Goal: Task Accomplishment & Management: Use online tool/utility

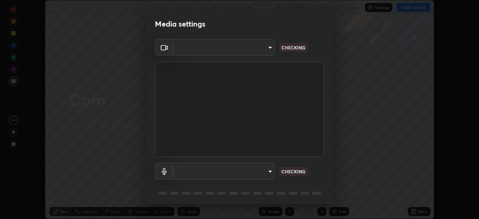
scroll to position [27, 0]
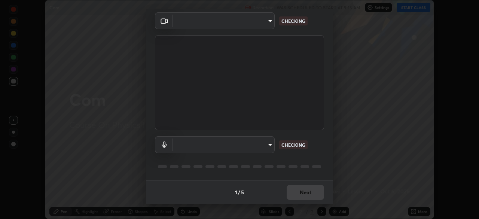
type input "f44939252cec670a7c81aafead478e6b9f15b20a1b8f1ae8dba2619045631b1c"
type input "default"
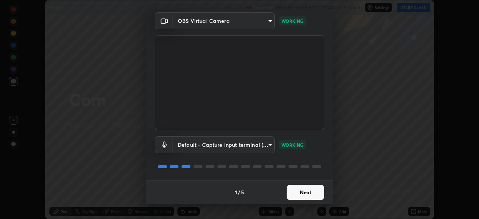
click at [307, 190] on button "Next" at bounding box center [305, 192] width 37 height 15
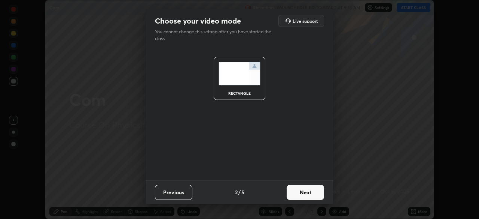
scroll to position [0, 0]
click at [306, 192] on button "Next" at bounding box center [305, 192] width 37 height 15
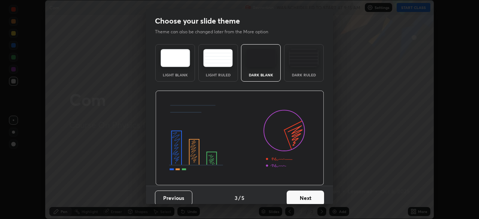
click at [307, 194] on button "Next" at bounding box center [305, 198] width 37 height 15
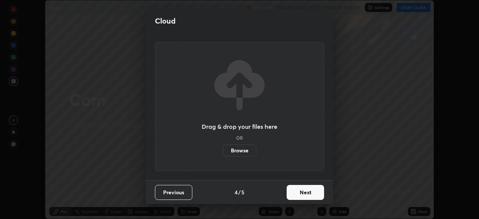
click at [306, 194] on button "Next" at bounding box center [305, 192] width 37 height 15
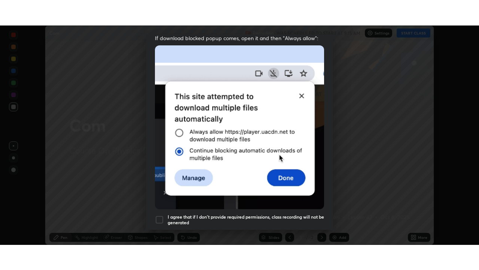
scroll to position [179, 0]
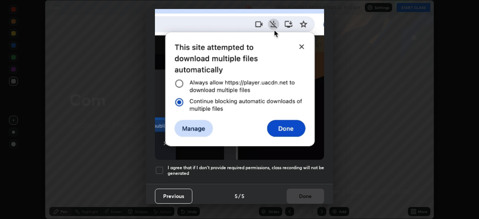
click at [163, 167] on div at bounding box center [159, 170] width 9 height 9
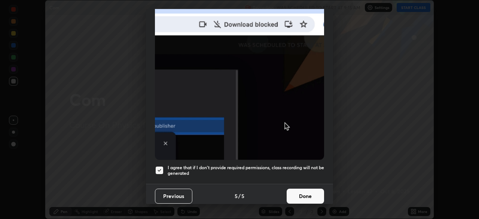
click at [296, 189] on button "Done" at bounding box center [305, 196] width 37 height 15
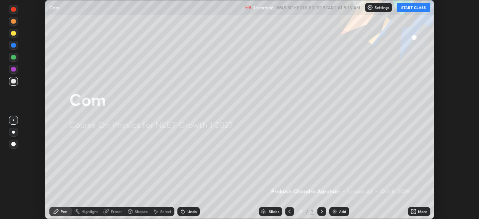
click at [415, 6] on button "START CLASS" at bounding box center [414, 7] width 34 height 9
click at [415, 210] on icon at bounding box center [415, 210] width 2 height 2
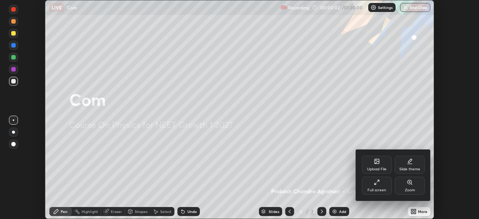
click at [376, 183] on icon at bounding box center [376, 184] width 2 height 2
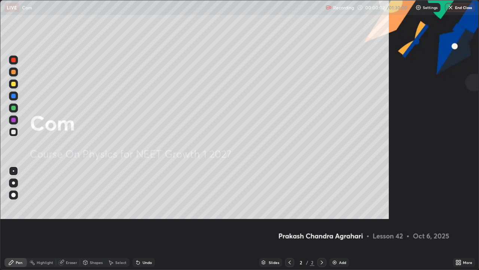
scroll to position [270, 479]
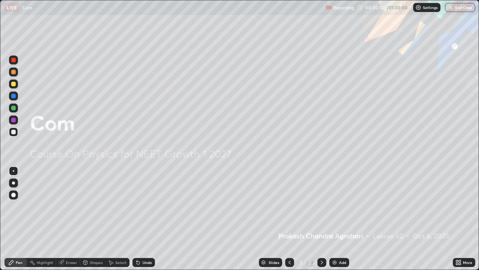
click at [273, 219] on div "Slides" at bounding box center [274, 262] width 10 height 4
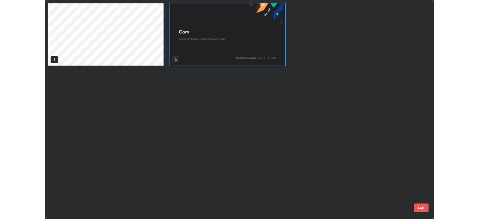
scroll to position [267, 475]
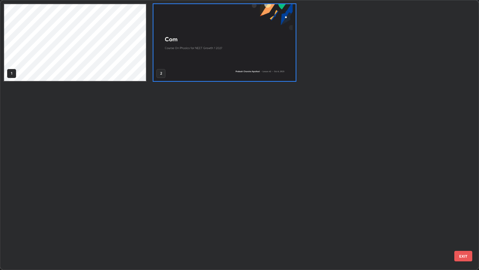
click at [462, 219] on button "EXIT" at bounding box center [464, 256] width 18 height 10
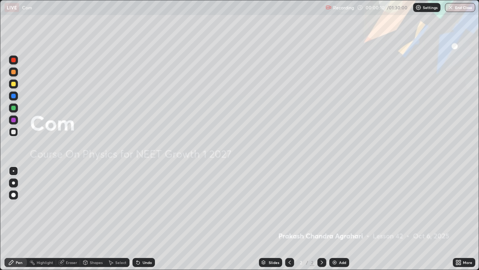
click at [458, 219] on icon at bounding box center [457, 261] width 2 height 2
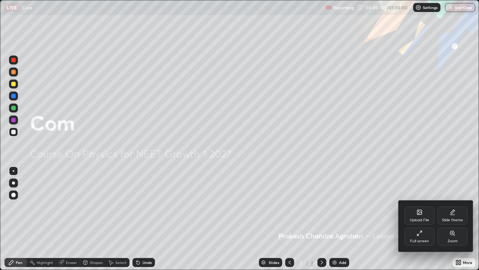
click at [418, 212] on icon at bounding box center [420, 212] width 4 height 4
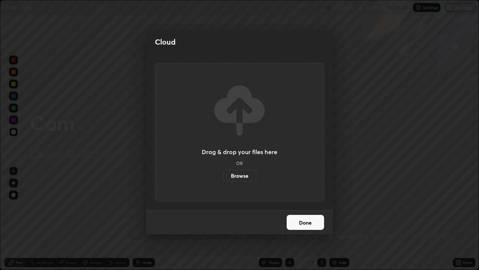
click at [249, 171] on label "Browse" at bounding box center [239, 176] width 33 height 12
click at [223, 171] on input "Browse" at bounding box center [223, 176] width 0 height 12
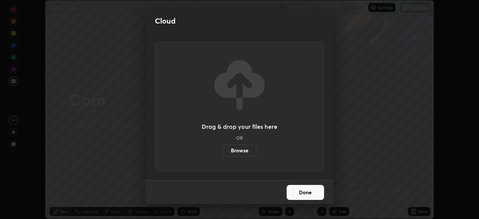
scroll to position [37229, 36969]
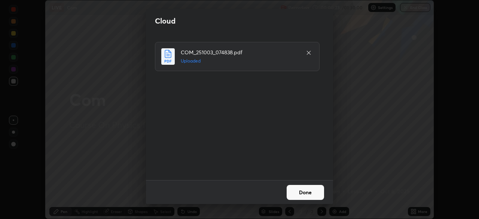
click at [301, 193] on button "Done" at bounding box center [305, 192] width 37 height 15
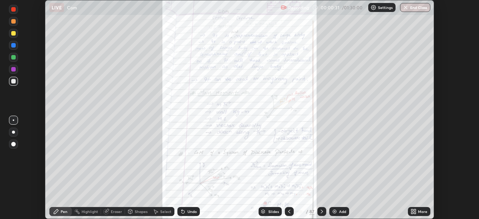
click at [274, 211] on div "Slides" at bounding box center [274, 212] width 10 height 4
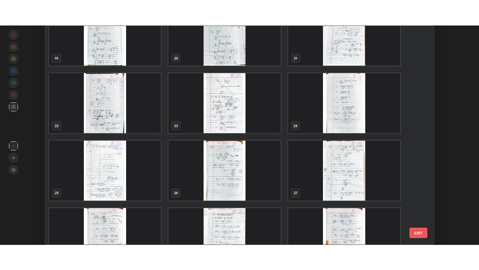
scroll to position [427, 0]
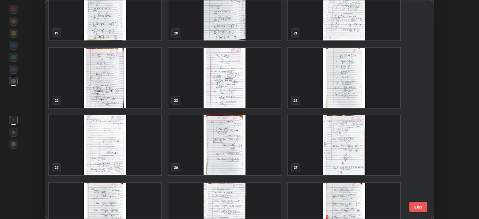
click at [149, 146] on img "grid" at bounding box center [105, 145] width 112 height 60
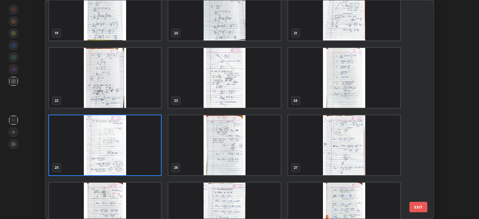
click at [149, 146] on img "grid" at bounding box center [105, 145] width 112 height 60
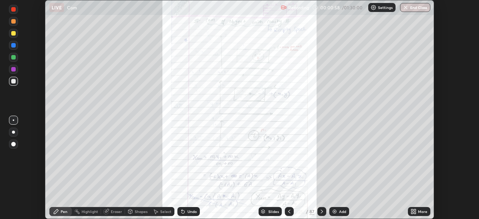
click at [412, 213] on icon at bounding box center [413, 213] width 2 height 2
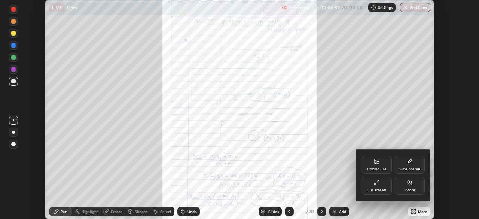
click at [382, 183] on div "Full screen" at bounding box center [377, 186] width 30 height 18
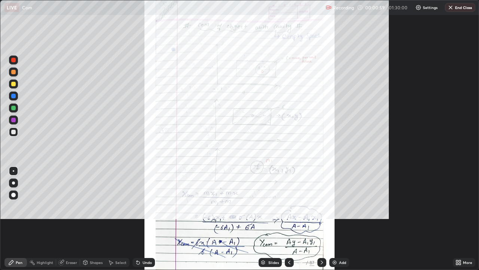
scroll to position [270, 479]
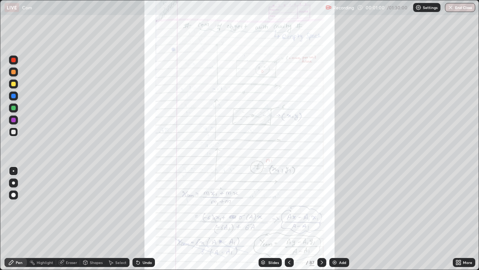
click at [457, 219] on div "More" at bounding box center [464, 262] width 22 height 9
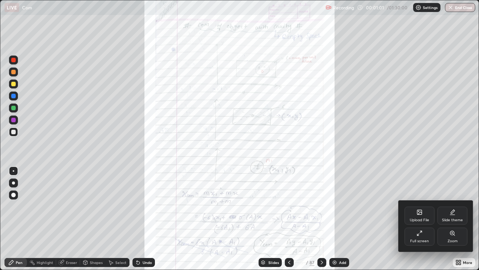
click at [451, 219] on div "Zoom" at bounding box center [453, 241] width 10 height 4
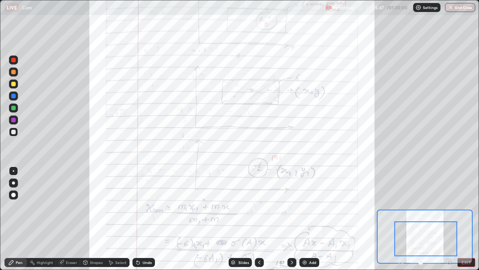
click at [13, 108] on div at bounding box center [13, 108] width 4 height 4
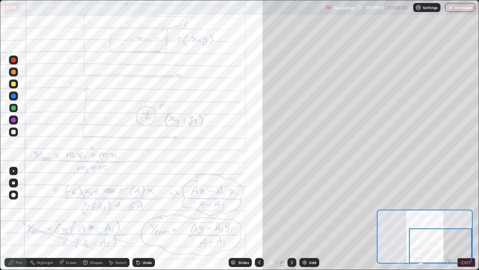
click at [72, 219] on div "Eraser" at bounding box center [71, 262] width 11 height 4
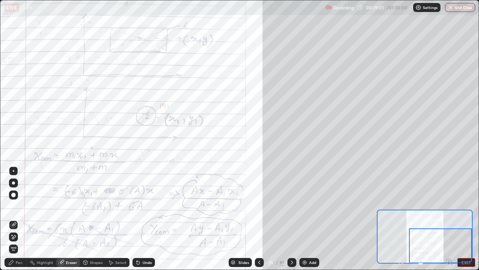
click at [76, 219] on div "Eraser" at bounding box center [71, 262] width 11 height 4
click at [12, 219] on icon at bounding box center [11, 262] width 4 height 4
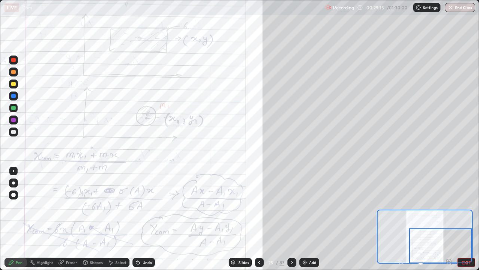
click at [65, 219] on div "Eraser" at bounding box center [68, 262] width 24 height 9
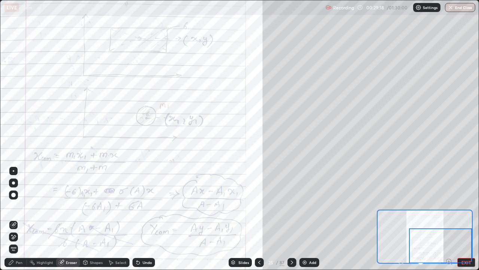
click at [19, 219] on div "Pen" at bounding box center [15, 262] width 22 height 9
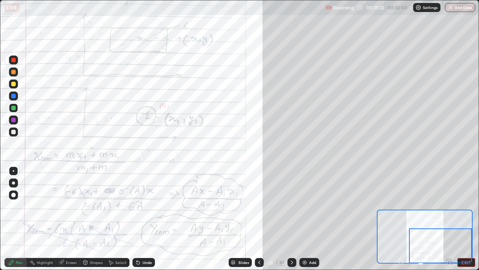
click at [69, 219] on div "Eraser" at bounding box center [68, 262] width 24 height 9
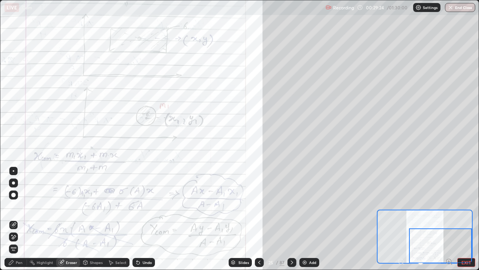
click at [21, 219] on div "Pen" at bounding box center [15, 262] width 22 height 9
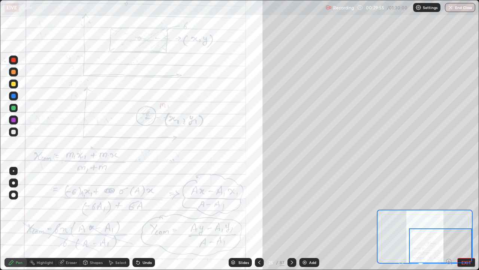
click at [146, 219] on div "Undo" at bounding box center [144, 262] width 22 height 9
click at [295, 219] on div at bounding box center [292, 262] width 9 height 9
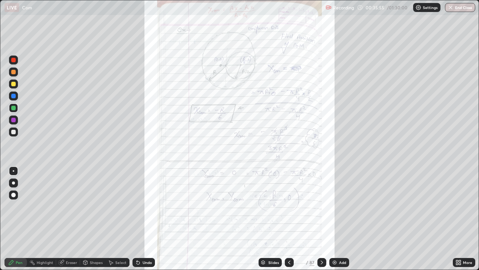
click at [337, 219] on img at bounding box center [335, 262] width 6 height 6
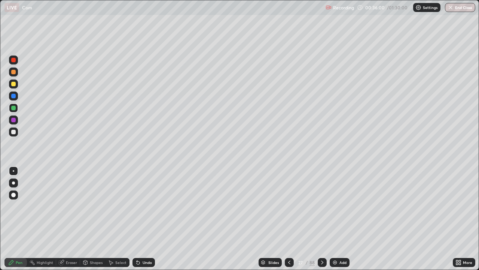
click at [91, 219] on div "Shapes" at bounding box center [92, 262] width 25 height 9
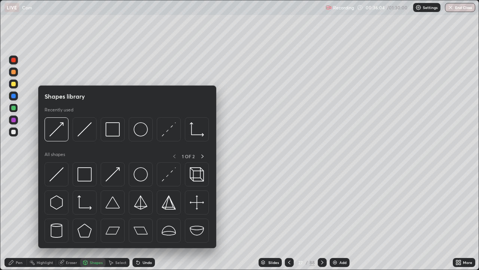
click at [200, 205] on img at bounding box center [197, 202] width 14 height 14
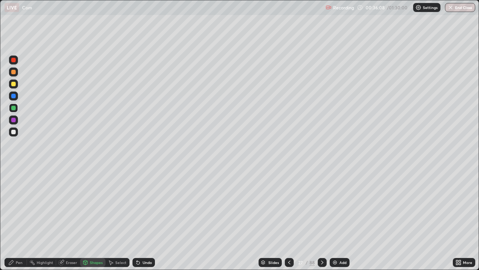
click at [96, 219] on div "Shapes" at bounding box center [96, 262] width 13 height 4
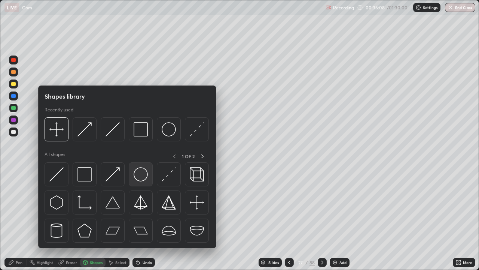
click at [142, 177] on img at bounding box center [141, 174] width 14 height 14
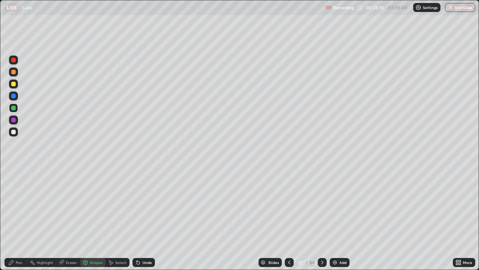
click at [13, 83] on div at bounding box center [13, 84] width 4 height 4
click at [16, 219] on div "Pen" at bounding box center [19, 262] width 7 height 4
click at [12, 191] on div at bounding box center [13, 194] width 9 height 9
click at [16, 219] on div "Pen" at bounding box center [19, 262] width 7 height 4
click at [147, 219] on div "Undo" at bounding box center [147, 262] width 9 height 4
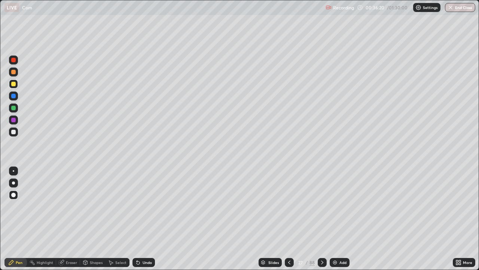
click at [17, 219] on div "Pen" at bounding box center [19, 262] width 7 height 4
click at [97, 219] on div "Shapes" at bounding box center [96, 262] width 13 height 4
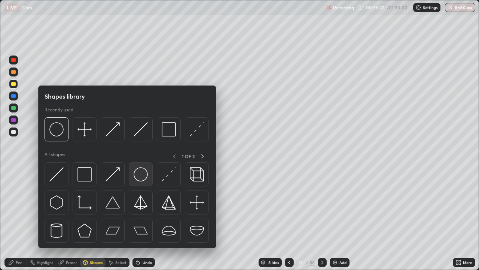
click at [142, 175] on img at bounding box center [141, 174] width 14 height 14
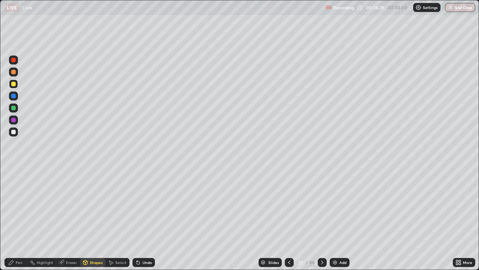
click at [120, 219] on div "Select" at bounding box center [120, 262] width 11 height 4
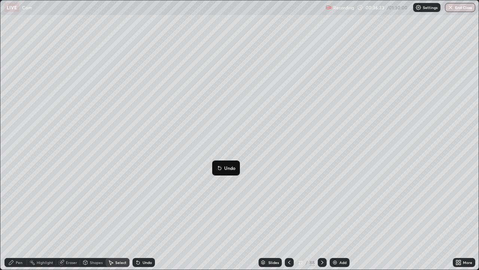
click at [134, 180] on div "0 ° Undo Copy Duplicate Duplicate to new slide Delete" at bounding box center [239, 134] width 479 height 269
click at [18, 219] on div "Pen" at bounding box center [19, 262] width 7 height 4
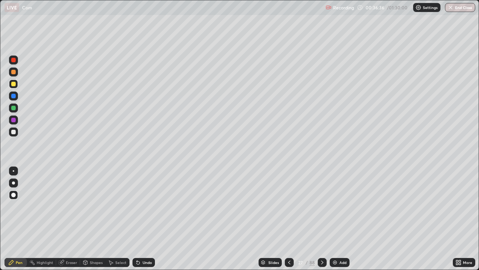
click at [12, 95] on div at bounding box center [13, 96] width 4 height 4
click at [15, 61] on div at bounding box center [13, 60] width 4 height 4
click at [94, 219] on div "Shapes" at bounding box center [96, 262] width 13 height 4
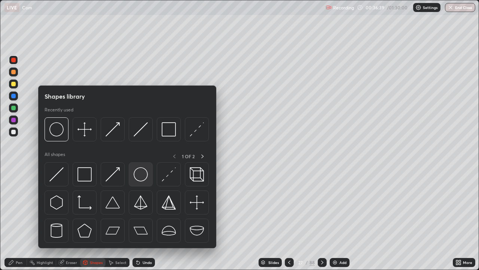
click at [138, 173] on img at bounding box center [141, 174] width 14 height 14
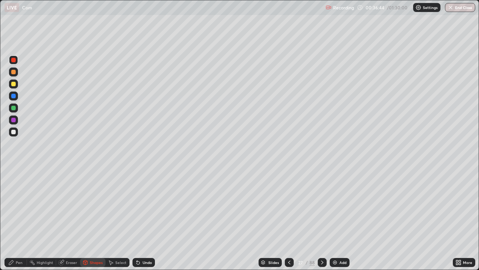
click at [291, 219] on icon at bounding box center [289, 262] width 6 height 6
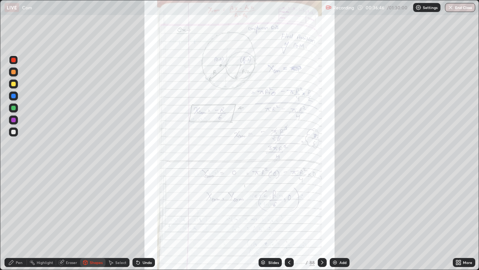
click at [321, 219] on div at bounding box center [322, 262] width 9 height 9
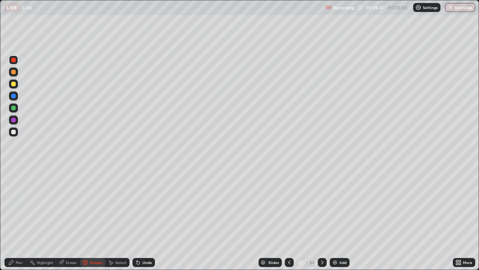
click at [121, 219] on div "Select" at bounding box center [120, 262] width 11 height 4
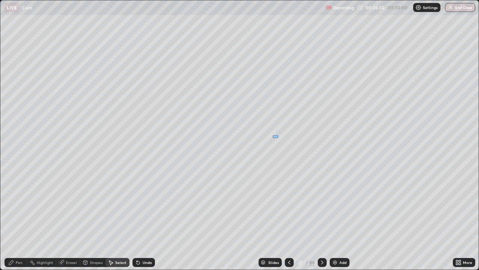
click at [278, 137] on div "0 ° Undo Copy Duplicate Duplicate to new slide Delete" at bounding box center [239, 134] width 479 height 269
click at [163, 187] on div "0 ° Undo Copy Duplicate Duplicate to new slide Delete" at bounding box center [239, 134] width 479 height 269
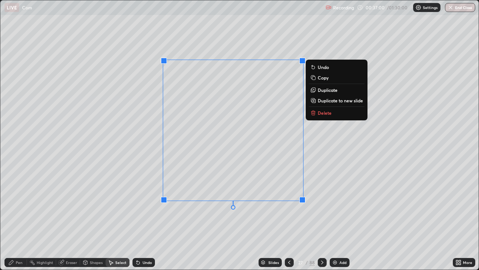
click at [172, 219] on div "0 ° Undo Copy Duplicate Duplicate to new slide Delete" at bounding box center [239, 134] width 479 height 269
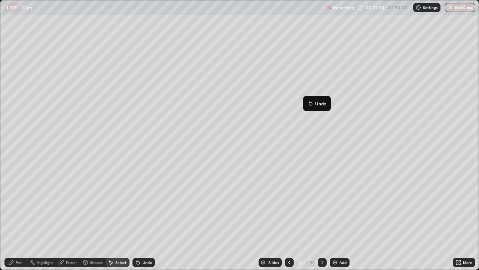
click at [169, 190] on div "0 ° Undo Copy Duplicate Duplicate to new slide Delete" at bounding box center [239, 134] width 479 height 269
click at [19, 219] on div "Pen" at bounding box center [19, 262] width 7 height 4
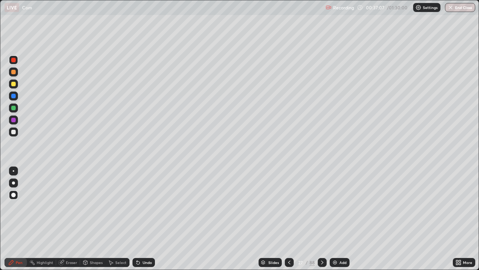
click at [13, 84] on div at bounding box center [13, 84] width 4 height 4
click at [286, 219] on icon at bounding box center [289, 262] width 6 height 6
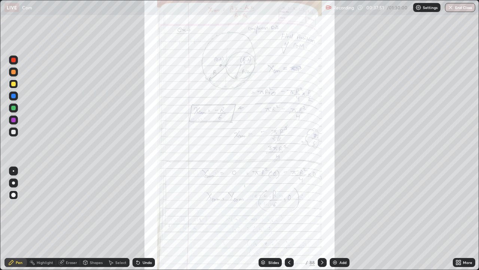
click at [322, 219] on icon at bounding box center [322, 262] width 6 height 6
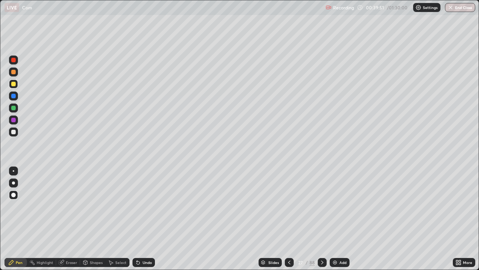
click at [117, 219] on div "Select" at bounding box center [120, 262] width 11 height 4
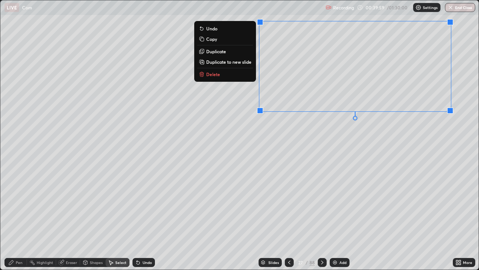
click at [245, 155] on div "0 ° Undo Copy Duplicate Duplicate to new slide Delete" at bounding box center [239, 134] width 479 height 269
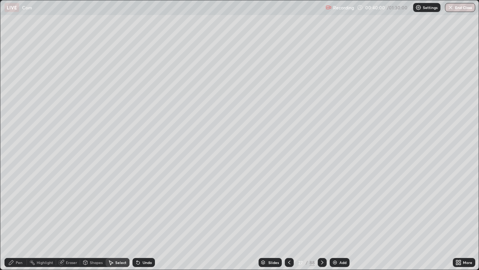
click at [21, 219] on div "Pen" at bounding box center [19, 262] width 7 height 4
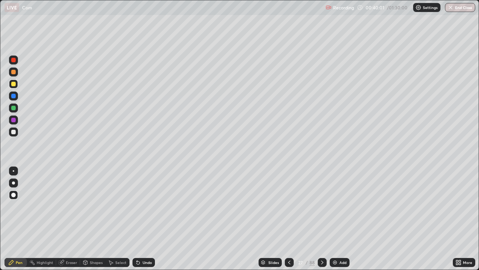
click at [16, 109] on div at bounding box center [13, 107] width 9 height 9
click at [0, 139] on div "Setting up your live class" at bounding box center [239, 135] width 479 height 270
click at [14, 97] on div at bounding box center [13, 96] width 4 height 4
click at [12, 85] on div at bounding box center [13, 84] width 4 height 4
click at [66, 219] on div "Eraser" at bounding box center [71, 262] width 11 height 4
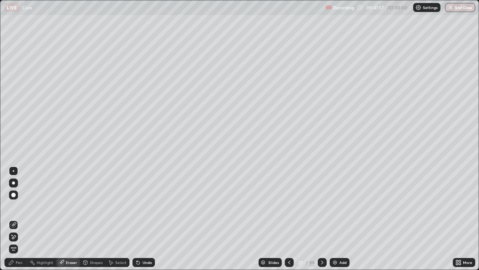
click at [22, 219] on div "Pen" at bounding box center [19, 262] width 7 height 4
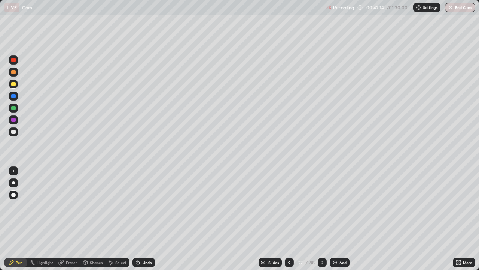
click at [13, 133] on div at bounding box center [13, 132] width 4 height 4
click at [320, 219] on icon at bounding box center [322, 262] width 6 height 6
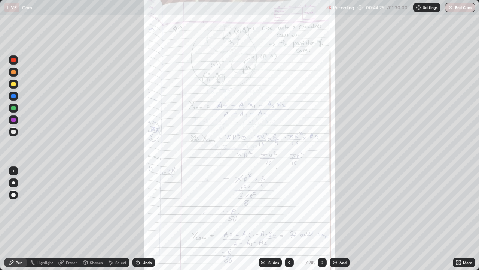
click at [288, 219] on icon at bounding box center [289, 262] width 2 height 4
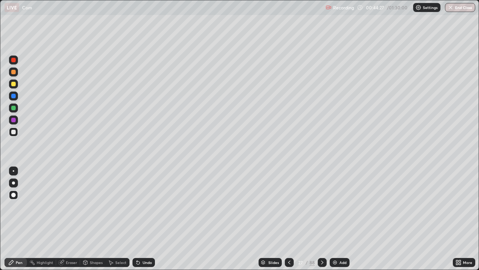
click at [322, 219] on icon at bounding box center [322, 262] width 6 height 6
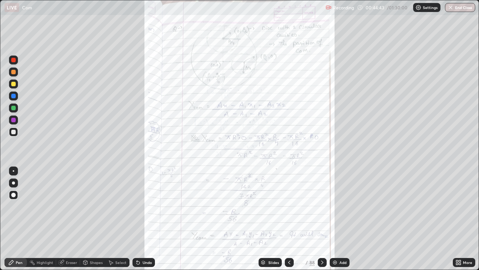
click at [322, 219] on icon at bounding box center [322, 262] width 6 height 6
click at [321, 219] on icon at bounding box center [322, 262] width 6 height 6
click at [289, 219] on icon at bounding box center [289, 262] width 6 height 6
click at [342, 219] on div "Add" at bounding box center [343, 262] width 7 height 4
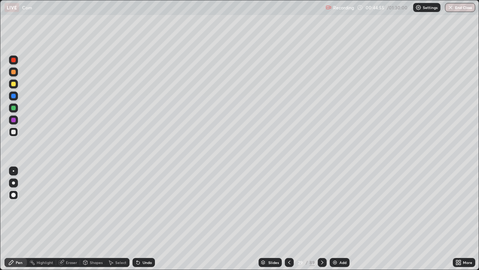
click at [94, 219] on div "Shapes" at bounding box center [96, 262] width 13 height 4
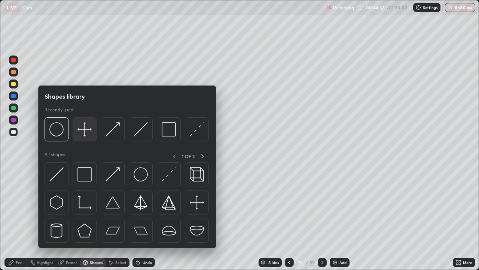
click at [87, 131] on img at bounding box center [85, 129] width 14 height 14
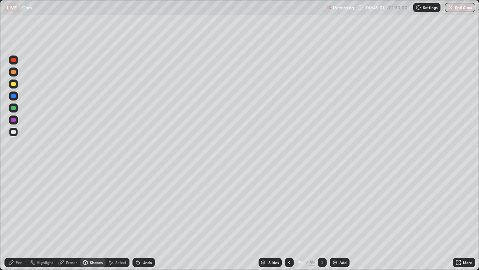
click at [94, 219] on div "Shapes" at bounding box center [96, 262] width 13 height 4
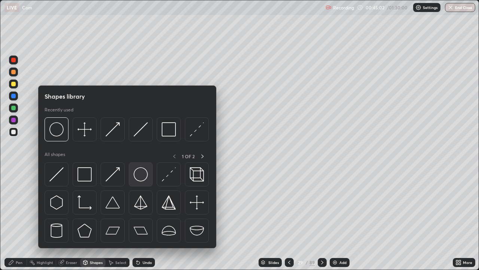
click at [143, 171] on img at bounding box center [141, 174] width 14 height 14
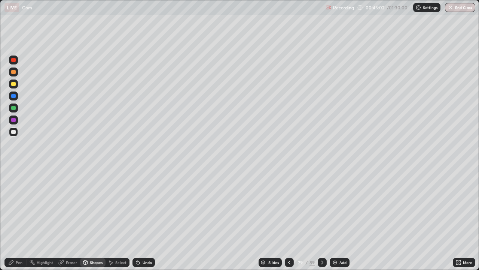
click at [13, 106] on div at bounding box center [13, 108] width 4 height 4
click at [148, 219] on div "Undo" at bounding box center [144, 262] width 22 height 9
click at [19, 219] on div "Pen" at bounding box center [19, 262] width 7 height 4
click at [15, 191] on div at bounding box center [13, 194] width 9 height 9
click at [98, 219] on div "Shapes" at bounding box center [96, 262] width 13 height 4
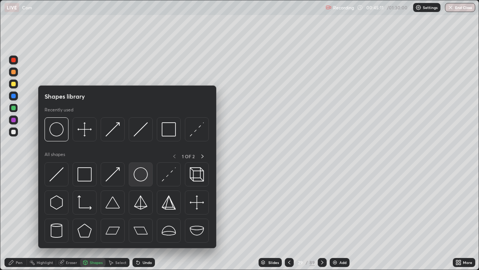
click at [143, 174] on img at bounding box center [141, 174] width 14 height 14
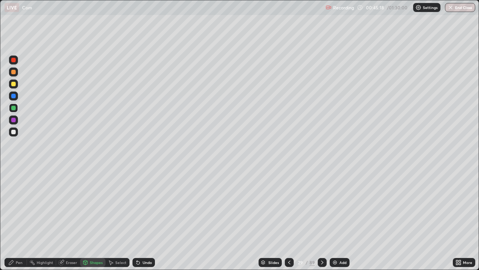
click at [95, 219] on div "Shapes" at bounding box center [96, 262] width 13 height 4
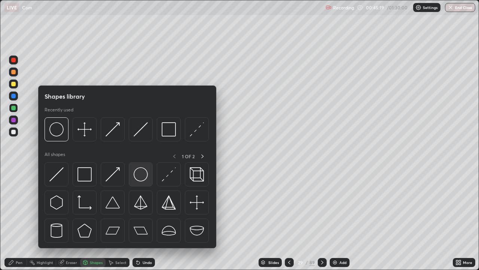
click at [139, 173] on img at bounding box center [141, 174] width 14 height 14
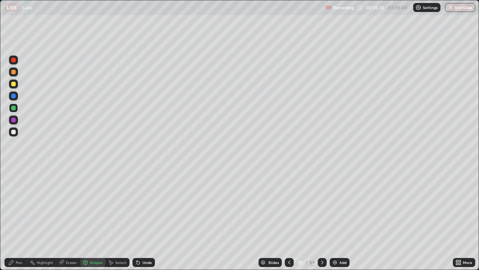
click at [145, 219] on div "Undo" at bounding box center [144, 262] width 22 height 9
click at [13, 120] on div at bounding box center [13, 120] width 4 height 4
click at [102, 219] on div "Shapes" at bounding box center [92, 262] width 25 height 9
click at [288, 219] on icon at bounding box center [289, 262] width 2 height 4
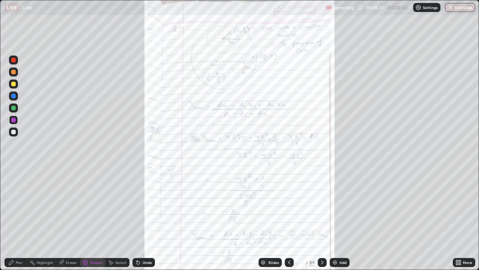
click at [320, 219] on icon at bounding box center [322, 262] width 6 height 6
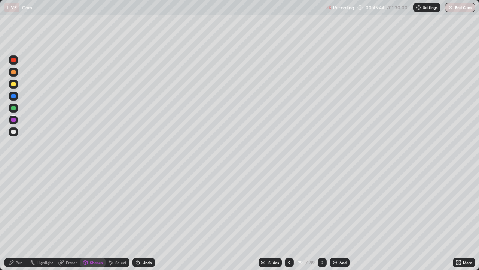
click at [120, 219] on div "Select" at bounding box center [118, 262] width 24 height 9
click at [272, 147] on div "0 ° Undo Copy Duplicate Duplicate to new slide Delete" at bounding box center [239, 134] width 479 height 269
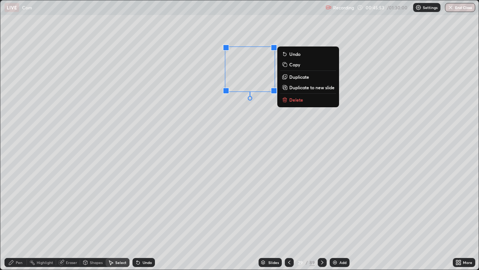
click at [148, 182] on div "0 ° Undo Copy Duplicate Duplicate to new slide Delete" at bounding box center [239, 134] width 479 height 269
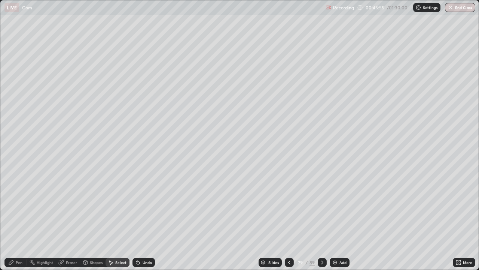
click at [18, 219] on div "Pen" at bounding box center [19, 262] width 7 height 4
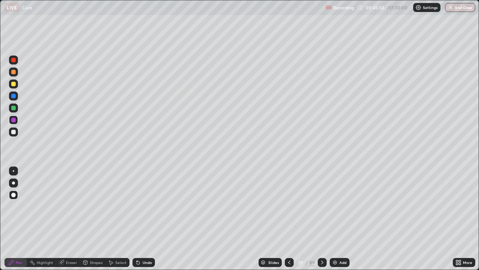
click at [15, 60] on div at bounding box center [13, 60] width 4 height 4
click at [289, 219] on icon at bounding box center [289, 262] width 2 height 4
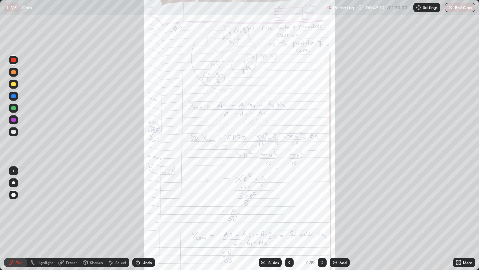
click at [322, 219] on icon at bounding box center [322, 262] width 6 height 6
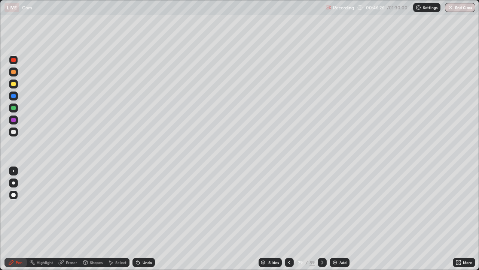
click at [119, 219] on div "Select" at bounding box center [120, 262] width 11 height 4
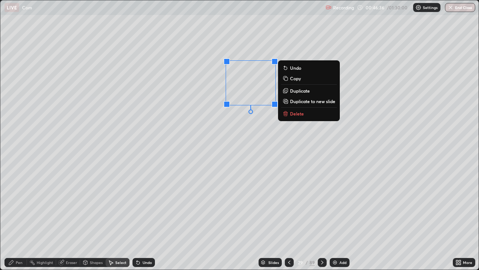
click at [194, 219] on div "0 ° Undo Copy Duplicate Duplicate to new slide Delete" at bounding box center [239, 134] width 479 height 269
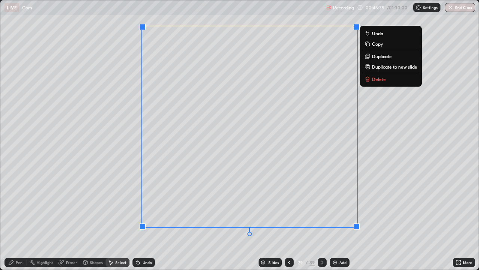
click at [95, 219] on div "Shapes" at bounding box center [96, 262] width 13 height 4
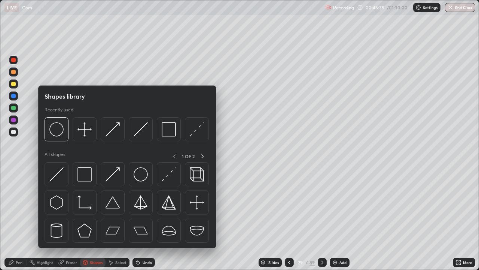
click at [71, 219] on div "Eraser" at bounding box center [71, 262] width 11 height 4
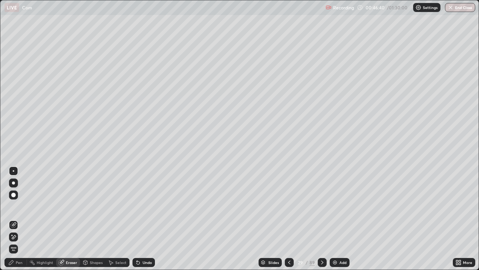
click at [12, 219] on icon at bounding box center [13, 237] width 6 height 6
click at [144, 219] on div "Undo" at bounding box center [147, 262] width 9 height 4
click at [19, 219] on div "Pen" at bounding box center [19, 262] width 7 height 4
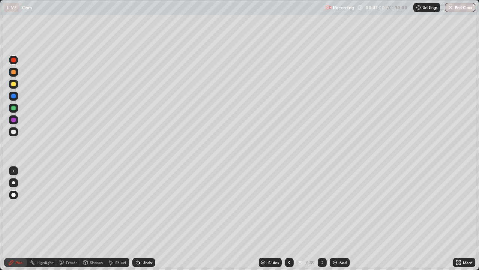
click at [289, 219] on div at bounding box center [289, 262] width 9 height 9
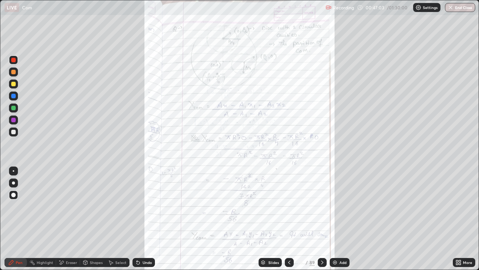
click at [321, 219] on icon at bounding box center [322, 262] width 6 height 6
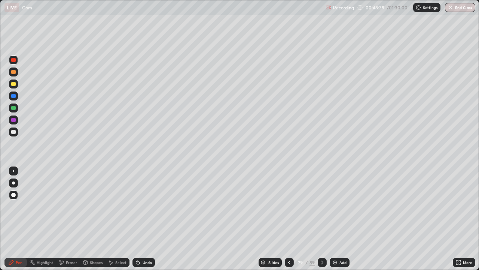
click at [335, 219] on img at bounding box center [335, 262] width 6 height 6
click at [285, 219] on div at bounding box center [289, 262] width 9 height 9
click at [322, 219] on icon at bounding box center [322, 262] width 6 height 6
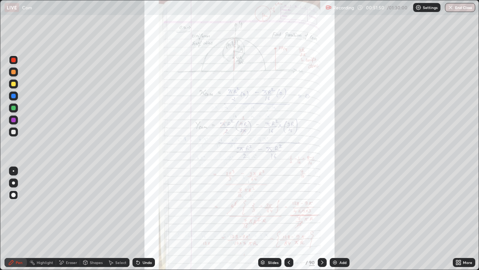
click at [318, 219] on div at bounding box center [322, 262] width 9 height 9
click at [460, 219] on icon at bounding box center [460, 261] width 2 height 2
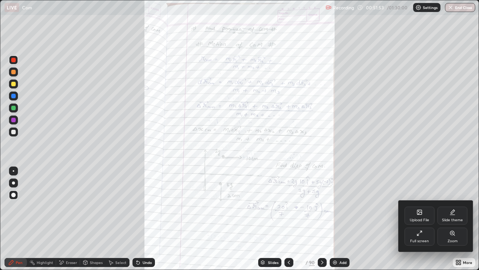
click at [448, 219] on div "Zoom" at bounding box center [453, 236] width 30 height 18
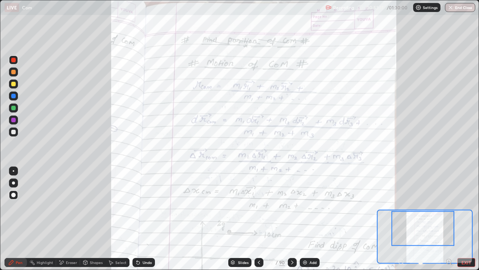
click at [14, 107] on div at bounding box center [13, 108] width 4 height 4
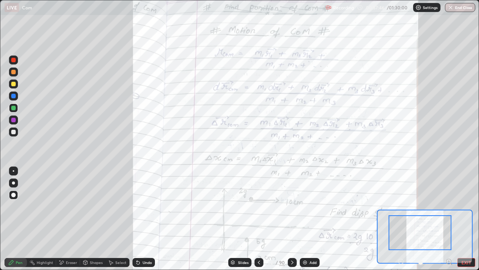
click at [310, 219] on div "Add" at bounding box center [310, 262] width 20 height 9
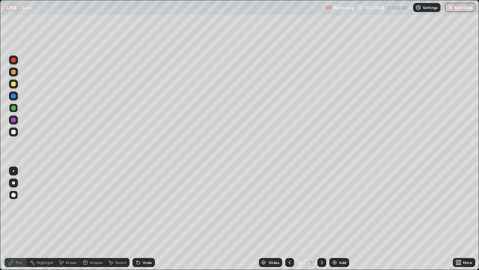
click at [289, 219] on icon at bounding box center [290, 262] width 6 height 6
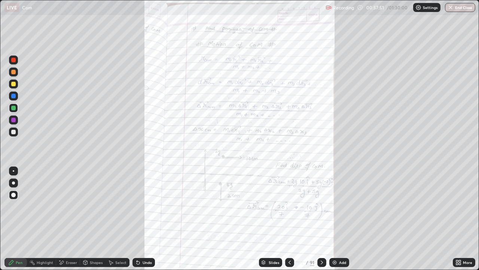
click at [321, 219] on icon at bounding box center [322, 262] width 6 height 6
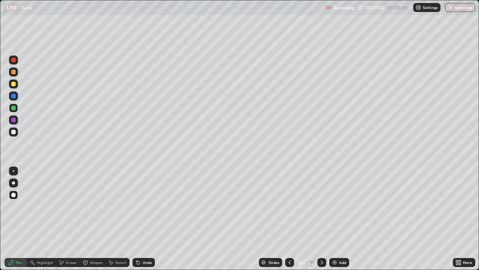
click at [15, 120] on div at bounding box center [13, 120] width 4 height 4
click at [146, 219] on div "Undo" at bounding box center [144, 262] width 22 height 9
click at [15, 132] on div at bounding box center [13, 132] width 4 height 4
click at [289, 219] on icon at bounding box center [290, 262] width 6 height 6
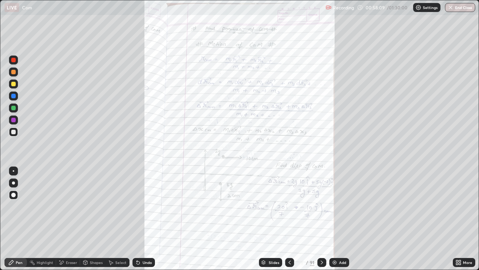
click at [321, 219] on icon at bounding box center [322, 262] width 6 height 6
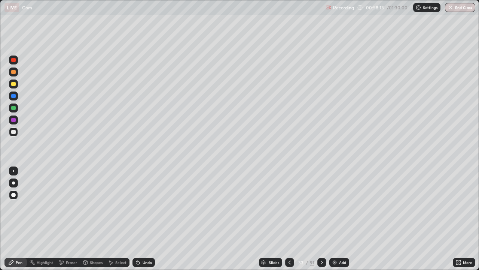
click at [14, 111] on div at bounding box center [13, 107] width 9 height 9
click at [147, 219] on div "Undo" at bounding box center [147, 262] width 9 height 4
click at [14, 84] on div at bounding box center [13, 84] width 4 height 4
click at [287, 219] on icon at bounding box center [290, 262] width 6 height 6
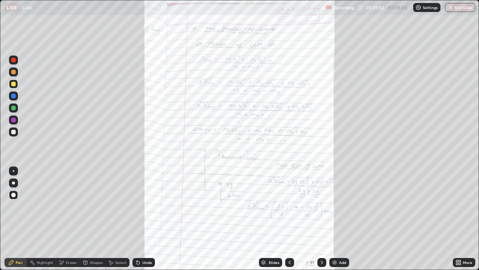
click at [336, 219] on div "Add" at bounding box center [340, 262] width 20 height 9
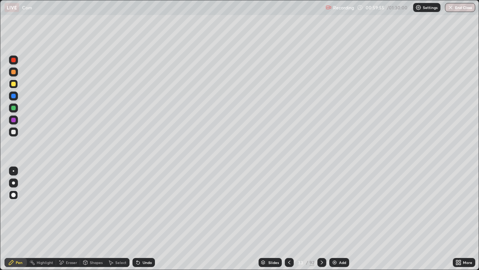
click at [288, 219] on icon at bounding box center [289, 262] width 6 height 6
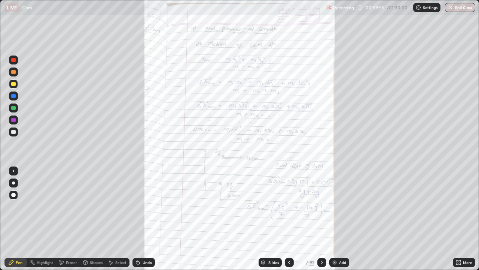
click at [321, 219] on icon at bounding box center [322, 262] width 6 height 6
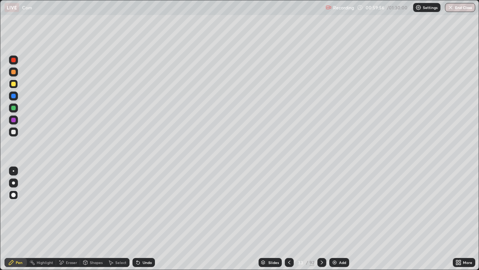
click at [289, 219] on icon at bounding box center [289, 262] width 6 height 6
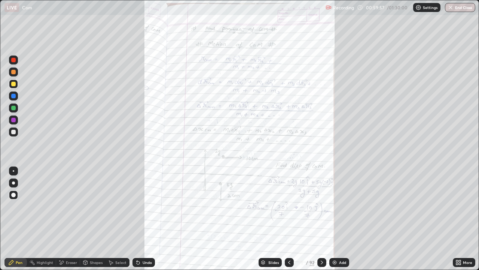
click at [288, 219] on icon at bounding box center [289, 262] width 2 height 4
click at [321, 219] on icon at bounding box center [322, 262] width 6 height 6
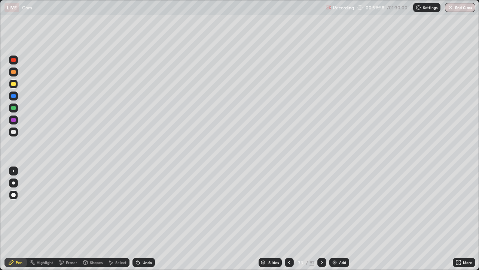
click at [322, 219] on div at bounding box center [322, 262] width 9 height 9
click at [14, 119] on div at bounding box center [13, 120] width 4 height 4
click at [15, 132] on div at bounding box center [13, 132] width 4 height 4
click at [15, 107] on div at bounding box center [13, 108] width 4 height 4
click at [288, 219] on icon at bounding box center [289, 262] width 6 height 6
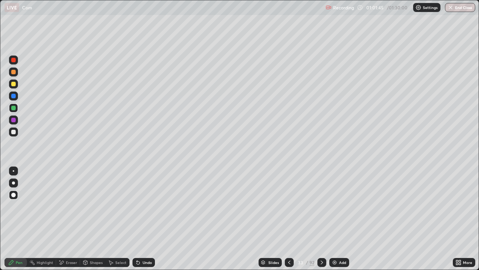
click at [289, 219] on icon at bounding box center [289, 262] width 6 height 6
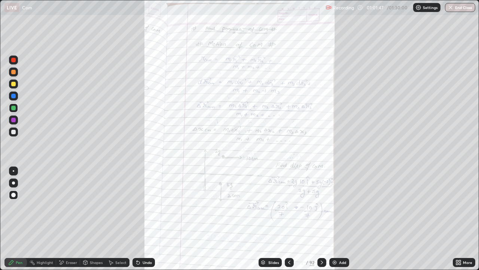
click at [322, 219] on div at bounding box center [322, 262] width 9 height 9
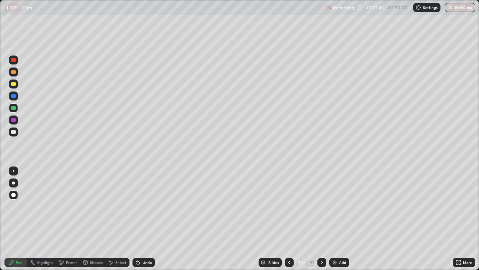
click at [321, 219] on div at bounding box center [322, 262] width 9 height 15
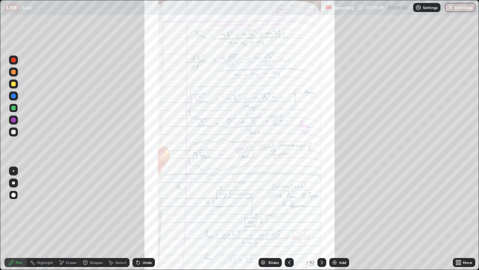
click at [278, 219] on div "Slides" at bounding box center [270, 262] width 23 height 9
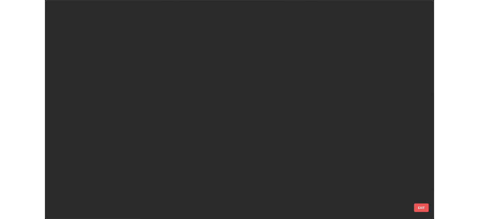
scroll to position [267, 475]
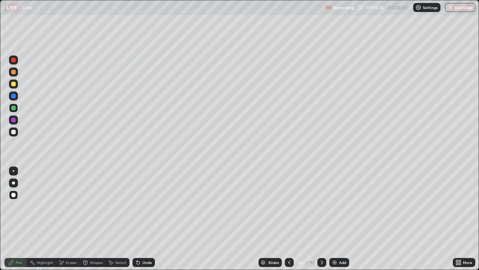
click at [321, 219] on icon at bounding box center [322, 262] width 6 height 6
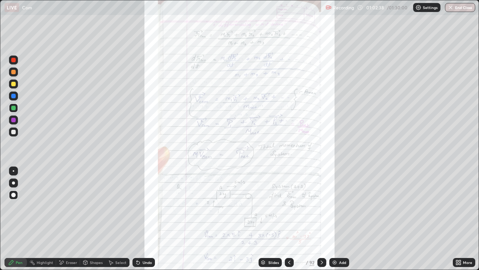
click at [463, 219] on div "More" at bounding box center [464, 262] width 22 height 9
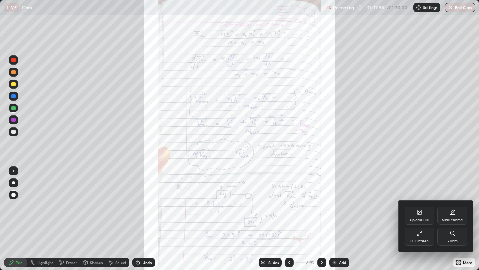
click at [452, 219] on div "Zoom" at bounding box center [453, 236] width 30 height 18
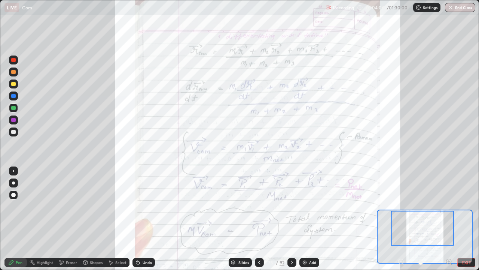
click at [309, 219] on div "Add" at bounding box center [312, 262] width 7 height 4
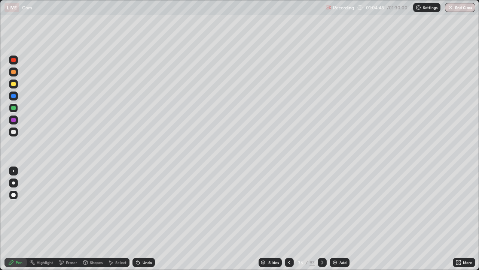
click at [289, 219] on icon at bounding box center [289, 262] width 6 height 6
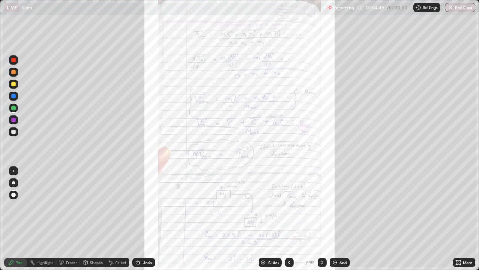
click at [457, 219] on icon at bounding box center [457, 261] width 2 height 2
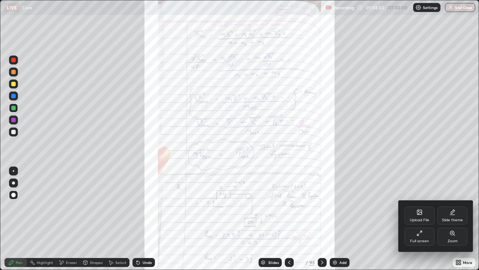
click at [452, 219] on div "Zoom" at bounding box center [453, 236] width 30 height 18
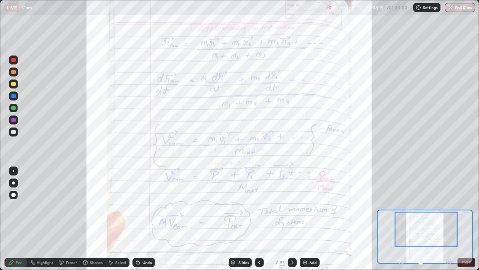
click at [306, 219] on img at bounding box center [305, 262] width 6 height 6
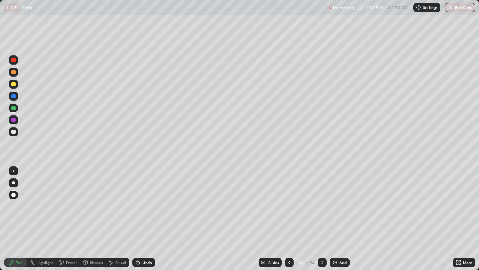
click at [96, 219] on div "Shapes" at bounding box center [96, 262] width 13 height 4
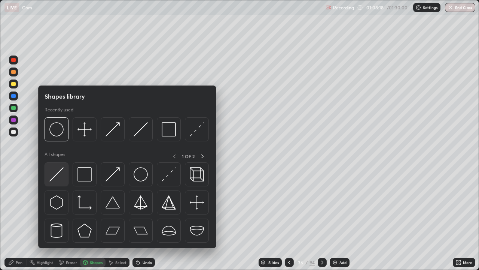
click at [57, 176] on img at bounding box center [56, 174] width 14 height 14
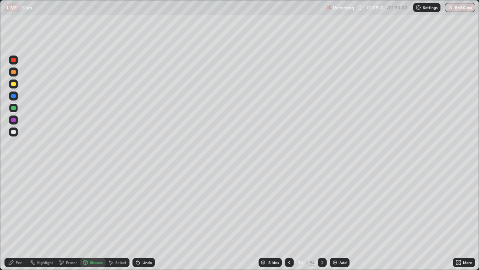
click at [16, 219] on div "Pen" at bounding box center [15, 262] width 22 height 9
click at [14, 179] on div at bounding box center [13, 182] width 9 height 9
click at [91, 219] on div "Shapes" at bounding box center [96, 262] width 13 height 4
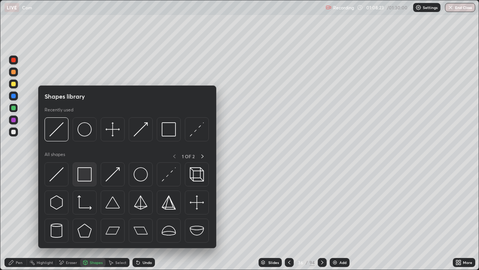
click at [87, 176] on img at bounding box center [85, 174] width 14 height 14
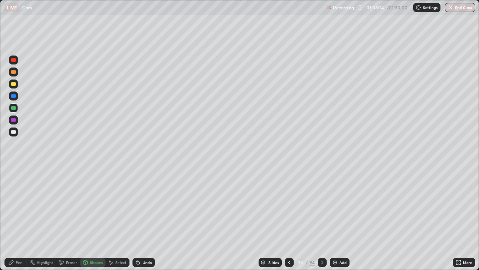
click at [14, 131] on div at bounding box center [13, 132] width 4 height 4
click at [145, 219] on div "Undo" at bounding box center [144, 262] width 22 height 9
click at [148, 219] on div "Undo" at bounding box center [147, 262] width 9 height 4
click at [89, 219] on div "Shapes" at bounding box center [92, 262] width 25 height 9
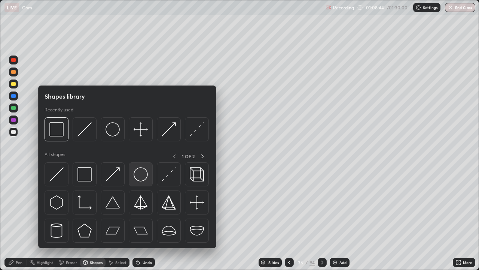
click at [138, 173] on img at bounding box center [141, 174] width 14 height 14
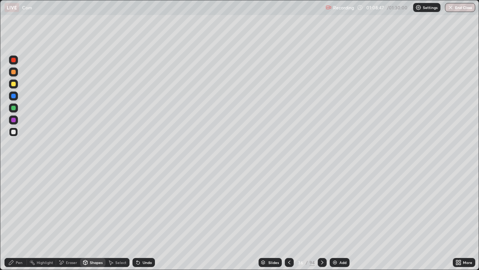
click at [150, 219] on div "Undo" at bounding box center [147, 262] width 9 height 4
click at [97, 219] on div "Shapes" at bounding box center [96, 262] width 13 height 4
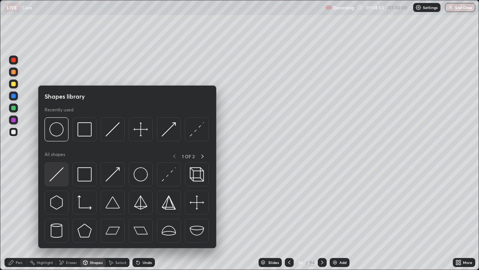
click at [61, 178] on img at bounding box center [56, 174] width 14 height 14
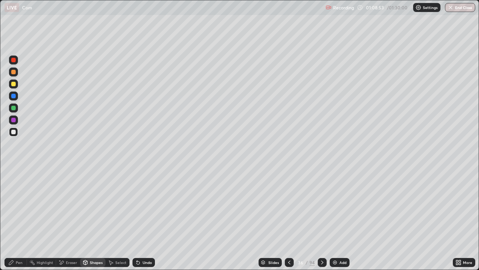
click at [14, 108] on div at bounding box center [13, 108] width 4 height 4
click at [14, 97] on div at bounding box center [13, 96] width 4 height 4
click at [20, 219] on div "Pen" at bounding box center [15, 262] width 22 height 9
click at [17, 119] on div at bounding box center [13, 119] width 9 height 9
click at [15, 132] on div at bounding box center [13, 132] width 4 height 4
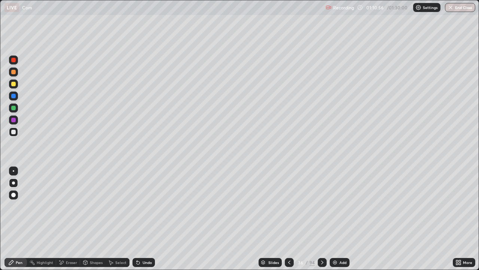
click at [93, 219] on div "Shapes" at bounding box center [96, 262] width 13 height 4
click at [117, 219] on div "Select" at bounding box center [120, 262] width 11 height 4
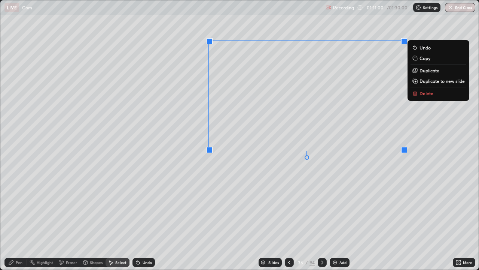
click at [103, 201] on div "0 ° Undo Copy Duplicate Duplicate to new slide Delete" at bounding box center [239, 134] width 479 height 269
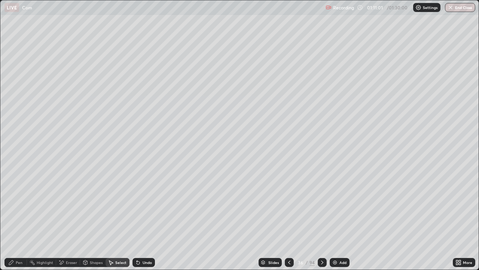
click at [20, 219] on div "Pen" at bounding box center [19, 262] width 7 height 4
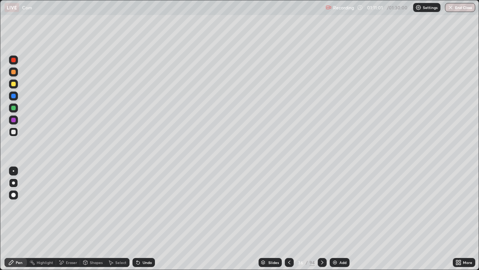
click at [14, 110] on div at bounding box center [13, 108] width 4 height 4
click at [144, 219] on div "Undo" at bounding box center [147, 262] width 9 height 4
click at [147, 219] on div "Undo" at bounding box center [144, 262] width 22 height 9
click at [150, 219] on div "Undo" at bounding box center [144, 262] width 22 height 9
click at [321, 219] on icon at bounding box center [322, 262] width 6 height 6
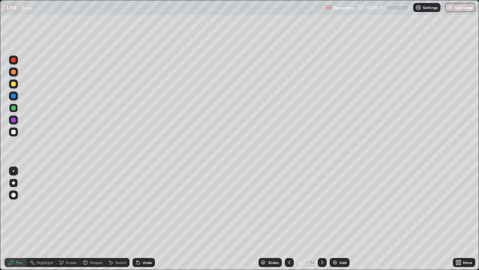
click at [321, 219] on icon at bounding box center [322, 262] width 6 height 6
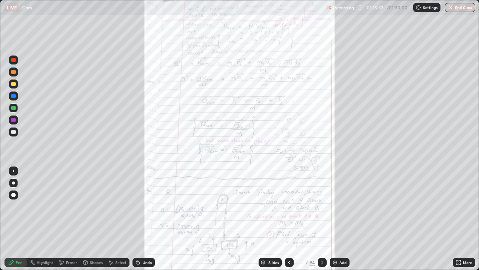
click at [457, 219] on icon at bounding box center [457, 264] width 2 height 2
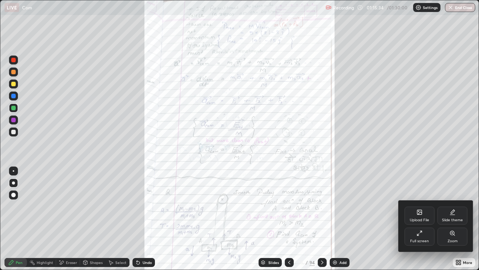
click at [453, 219] on div "Zoom" at bounding box center [453, 241] width 10 height 4
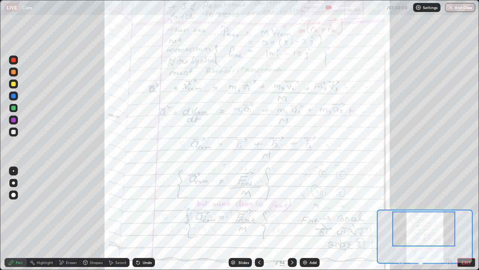
click at [449, 219] on icon at bounding box center [449, 261] width 2 height 0
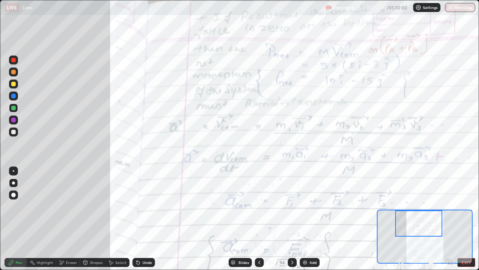
click at [400, 219] on icon at bounding box center [401, 261] width 7 height 7
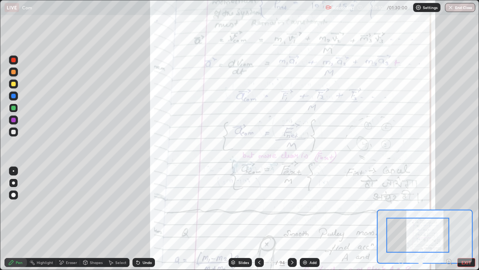
click at [312, 219] on div "Add" at bounding box center [313, 262] width 7 height 4
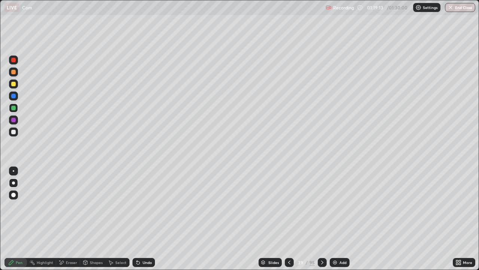
click at [288, 219] on icon at bounding box center [289, 262] width 2 height 4
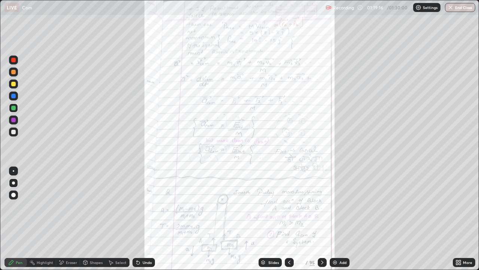
click at [457, 219] on icon at bounding box center [457, 264] width 2 height 2
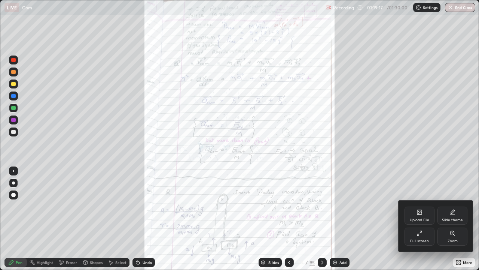
click at [443, 219] on div "Zoom" at bounding box center [453, 236] width 30 height 18
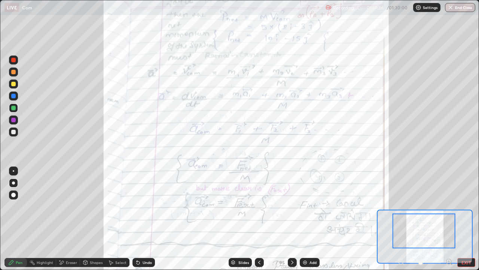
click at [312, 219] on div "Add" at bounding box center [310, 262] width 20 height 9
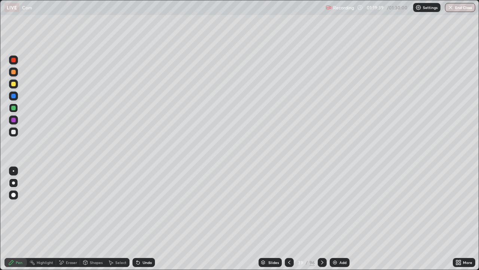
click at [99, 219] on div "Shapes" at bounding box center [96, 262] width 13 height 4
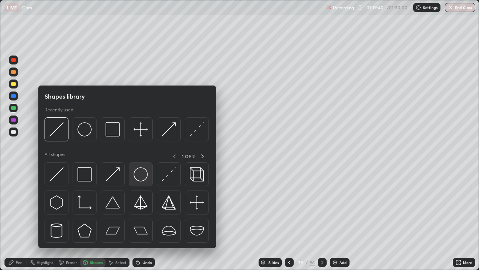
click at [139, 176] on img at bounding box center [141, 174] width 14 height 14
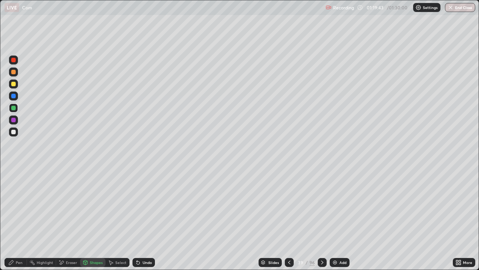
click at [16, 132] on div at bounding box center [13, 131] width 9 height 9
click at [97, 219] on div "Shapes" at bounding box center [96, 262] width 13 height 4
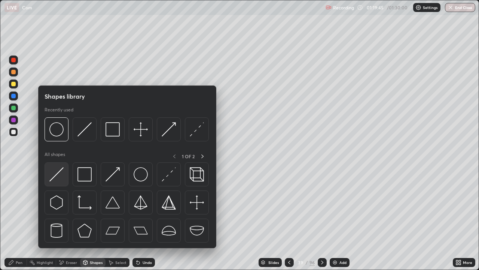
click at [60, 178] on img at bounding box center [56, 174] width 14 height 14
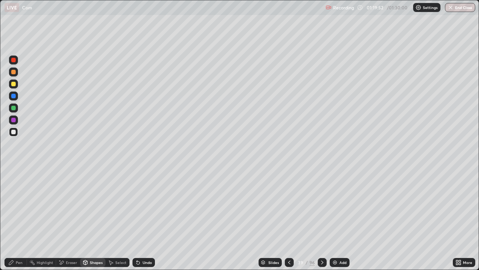
click at [17, 219] on div "Pen" at bounding box center [19, 262] width 7 height 4
click at [143, 219] on div "Undo" at bounding box center [147, 262] width 9 height 4
click at [18, 219] on div "Pen" at bounding box center [15, 262] width 22 height 9
click at [14, 194] on div at bounding box center [13, 194] width 4 height 4
click at [141, 219] on div "Undo" at bounding box center [144, 262] width 22 height 9
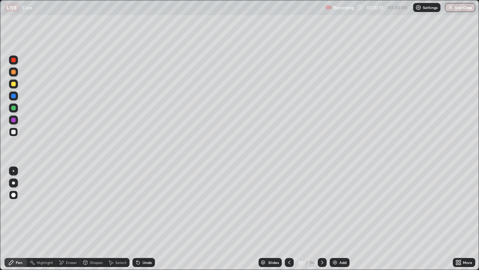
click at [90, 219] on div "Shapes" at bounding box center [96, 262] width 13 height 4
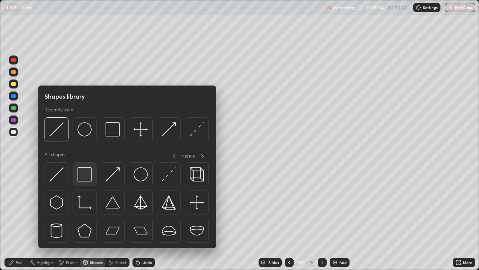
click at [85, 182] on div at bounding box center [85, 174] width 24 height 24
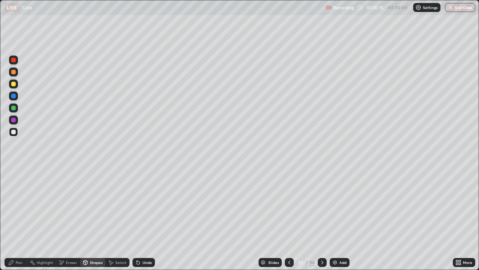
click at [13, 121] on div at bounding box center [13, 120] width 4 height 4
click at [19, 219] on div "Pen" at bounding box center [19, 262] width 7 height 4
click at [13, 118] on div at bounding box center [13, 120] width 4 height 4
click at [13, 109] on div at bounding box center [13, 108] width 4 height 4
click at [10, 84] on div at bounding box center [13, 83] width 9 height 9
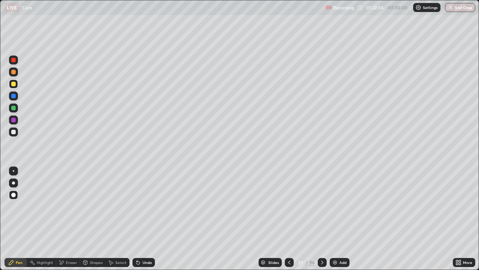
click at [12, 60] on div at bounding box center [13, 60] width 4 height 4
click at [66, 219] on div "Eraser" at bounding box center [68, 262] width 24 height 9
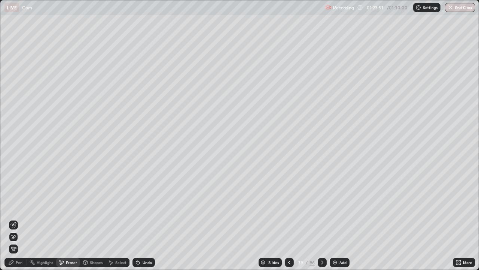
click at [118, 219] on div "Select" at bounding box center [120, 262] width 11 height 4
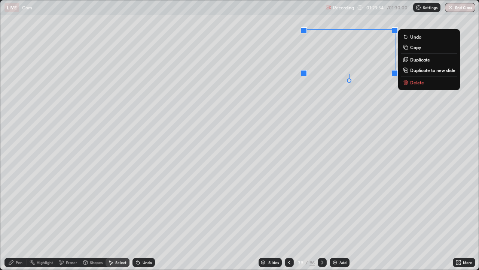
click at [18, 219] on div "Pen" at bounding box center [19, 262] width 7 height 4
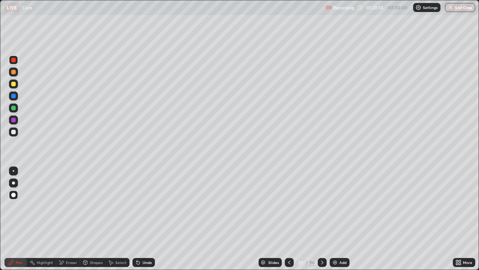
click at [13, 109] on div at bounding box center [13, 108] width 4 height 4
click at [15, 84] on div at bounding box center [13, 84] width 4 height 4
click at [121, 219] on div "Select" at bounding box center [120, 262] width 11 height 4
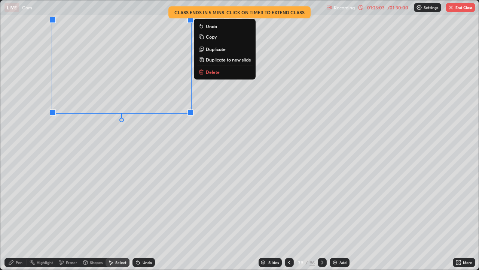
click at [19, 219] on div "Pen" at bounding box center [19, 262] width 7 height 4
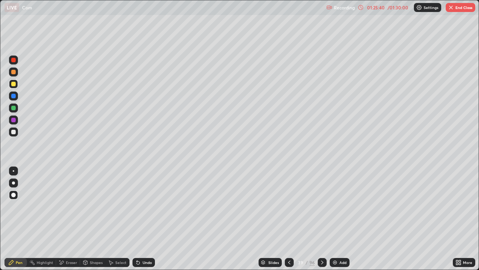
click at [13, 61] on div at bounding box center [13, 60] width 4 height 4
click at [455, 9] on button "End Class" at bounding box center [461, 7] width 30 height 9
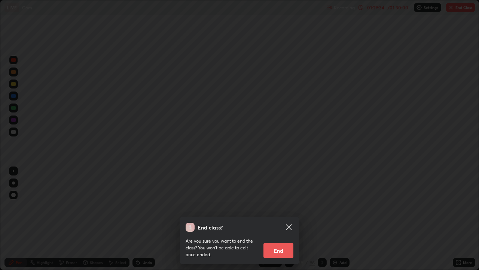
click at [277, 219] on button "End" at bounding box center [279, 250] width 30 height 15
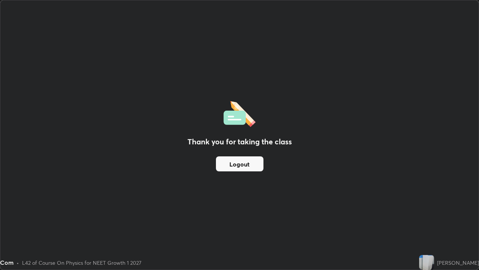
click at [241, 166] on button "Logout" at bounding box center [240, 163] width 48 height 15
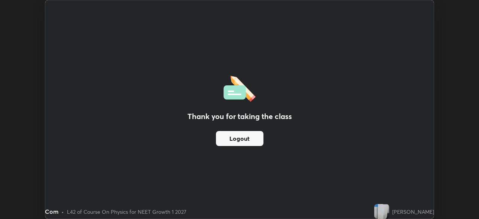
scroll to position [37229, 36969]
click at [235, 139] on button "Logout" at bounding box center [240, 138] width 48 height 15
